Goal: Find specific page/section: Find specific page/section

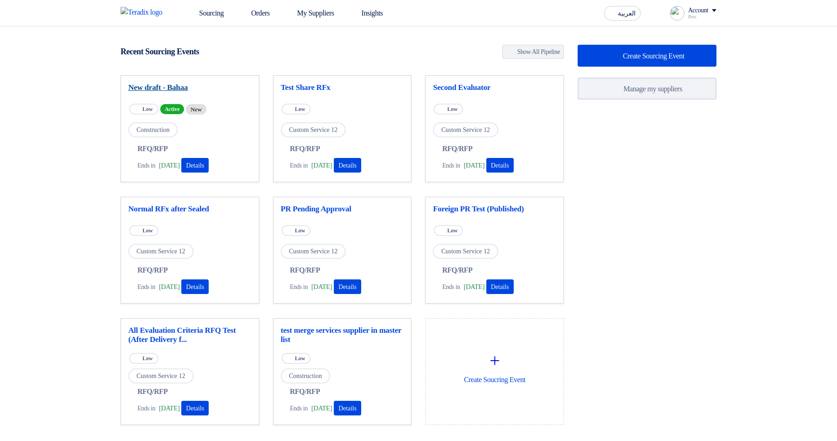
click at [185, 87] on link "New draft - Bahaa" at bounding box center [189, 87] width 123 height 9
